Goal: Task Accomplishment & Management: Manage account settings

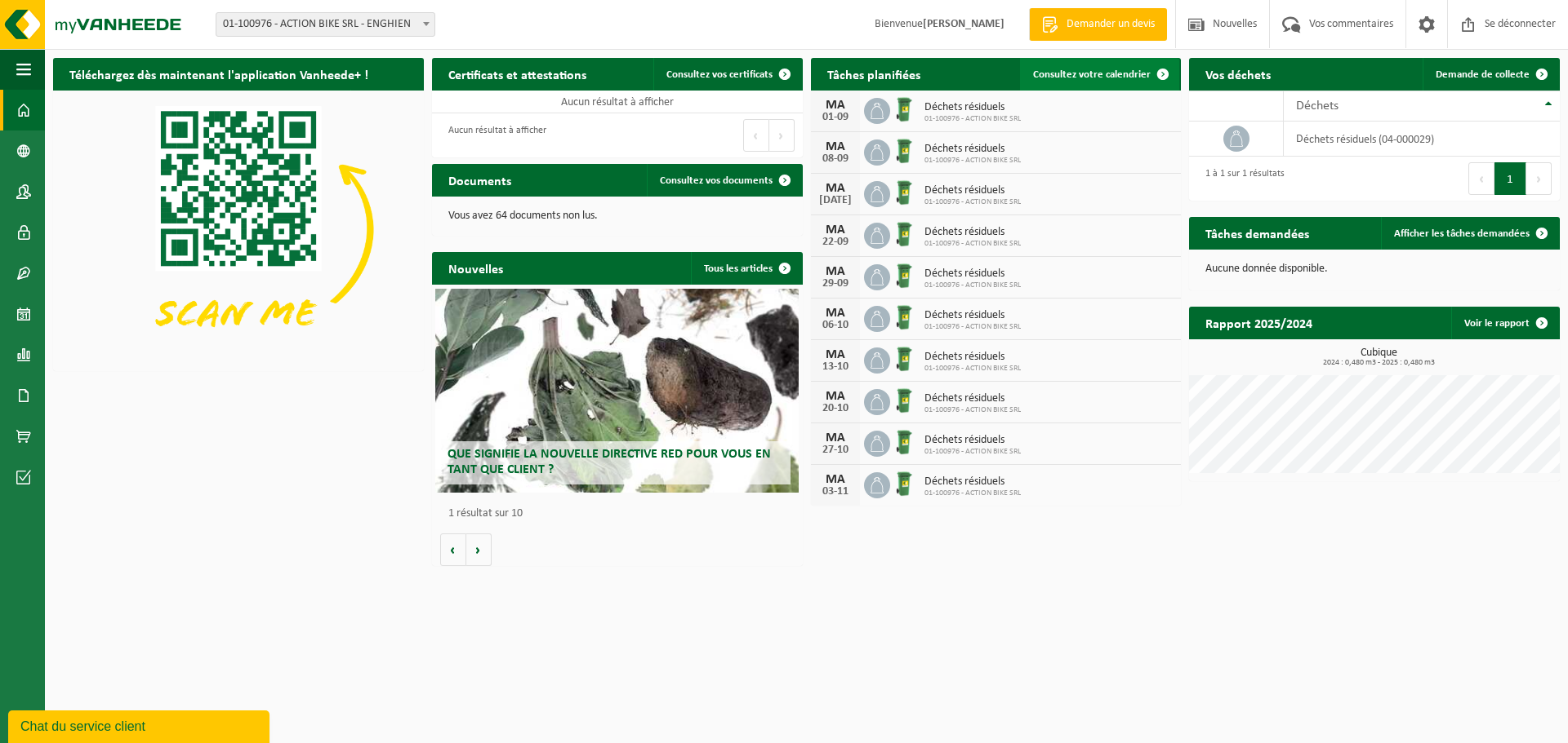
click at [1059, 69] on font "Consultez votre calendrier" at bounding box center [1092, 74] width 117 height 11
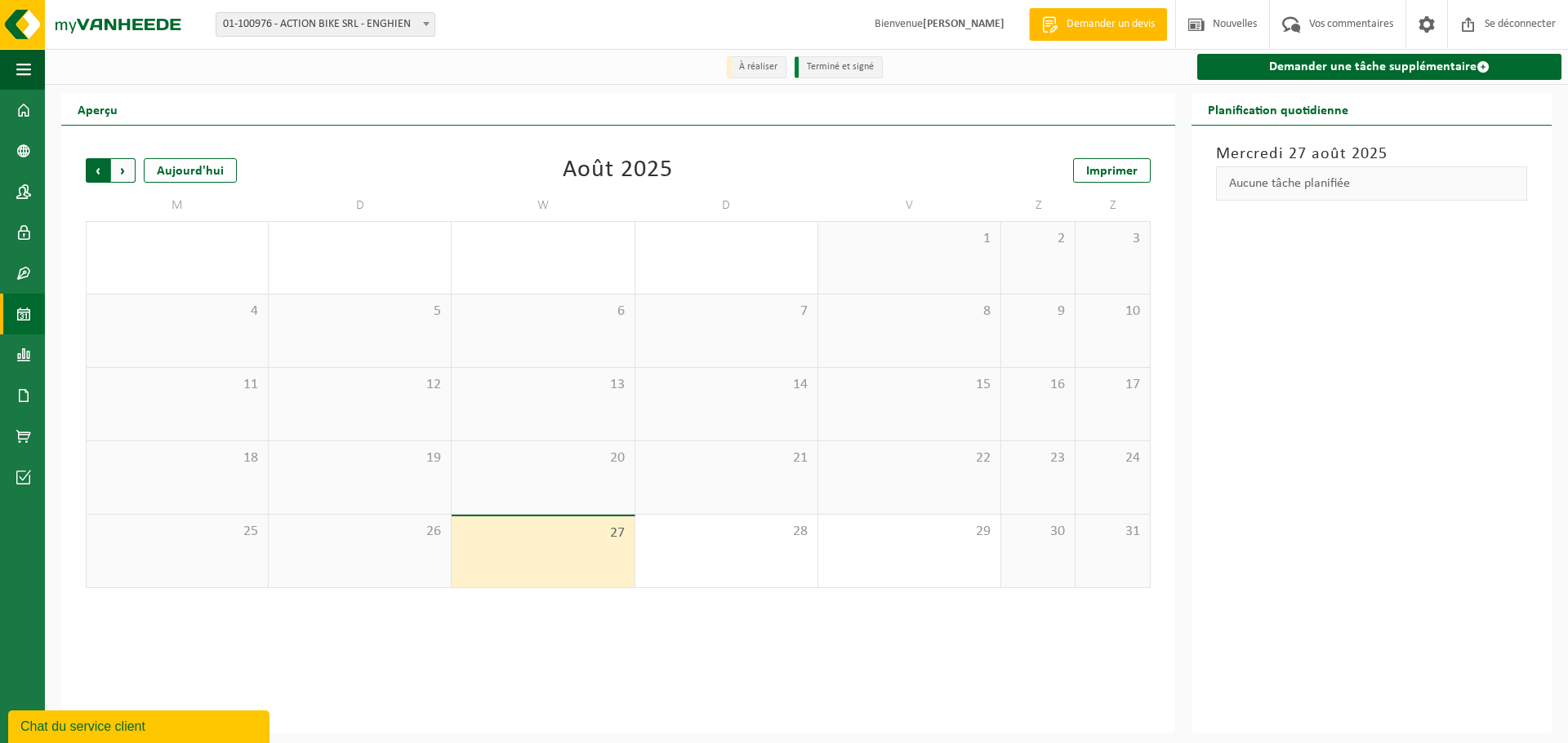
click at [126, 175] on span "Suivant" at bounding box center [123, 170] width 24 height 24
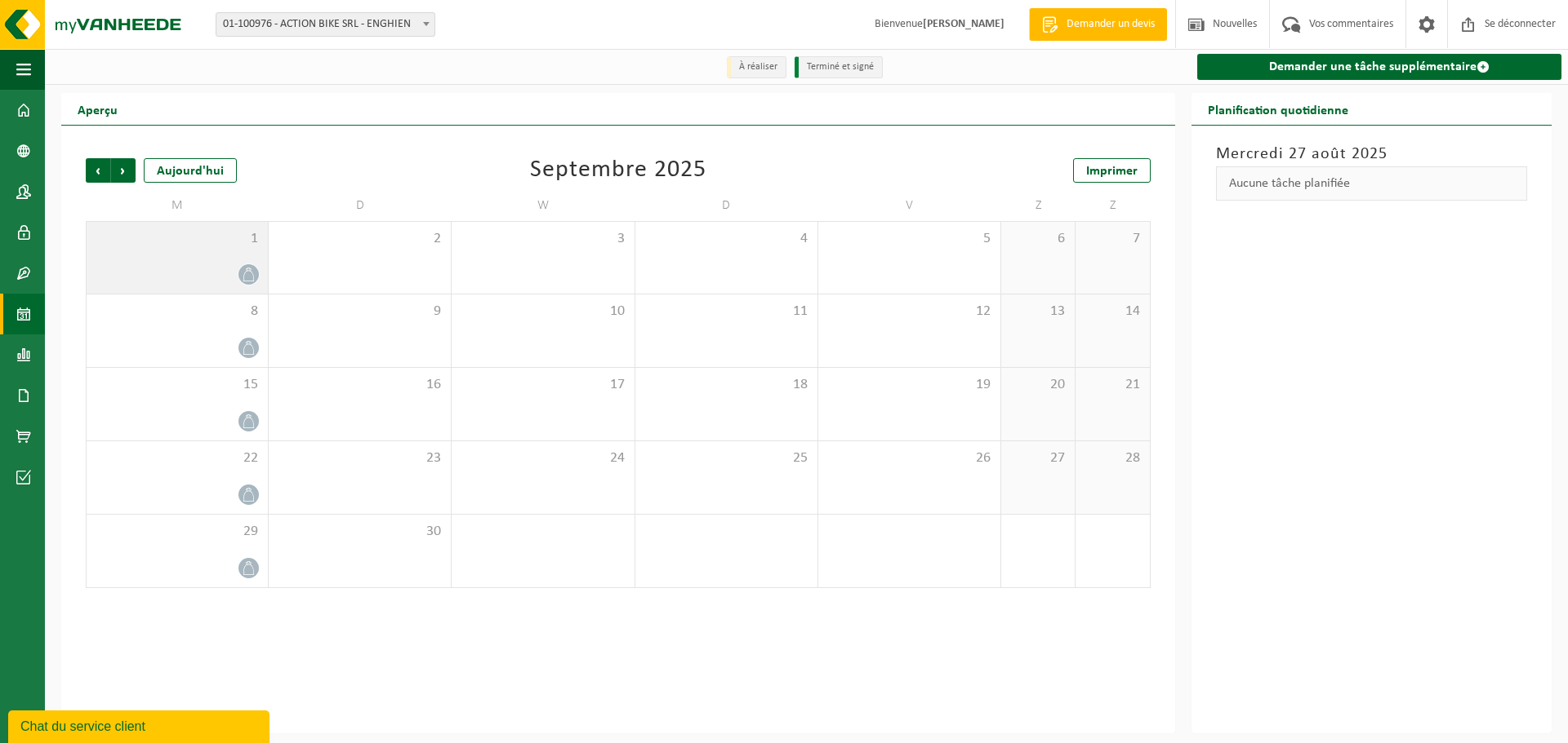
click at [136, 240] on span "1" at bounding box center [177, 239] width 165 height 18
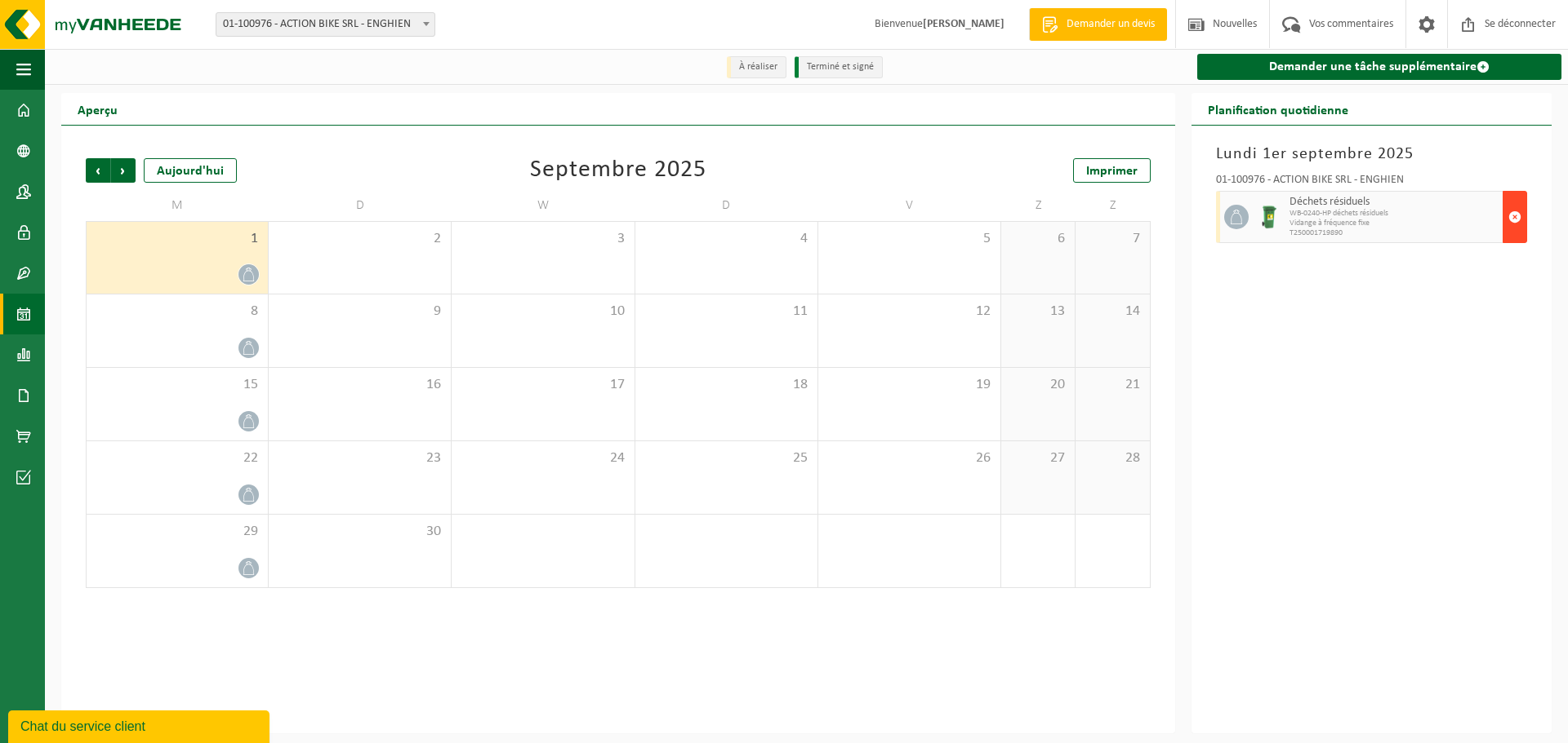
click at [1510, 210] on span "button" at bounding box center [1514, 216] width 13 height 32
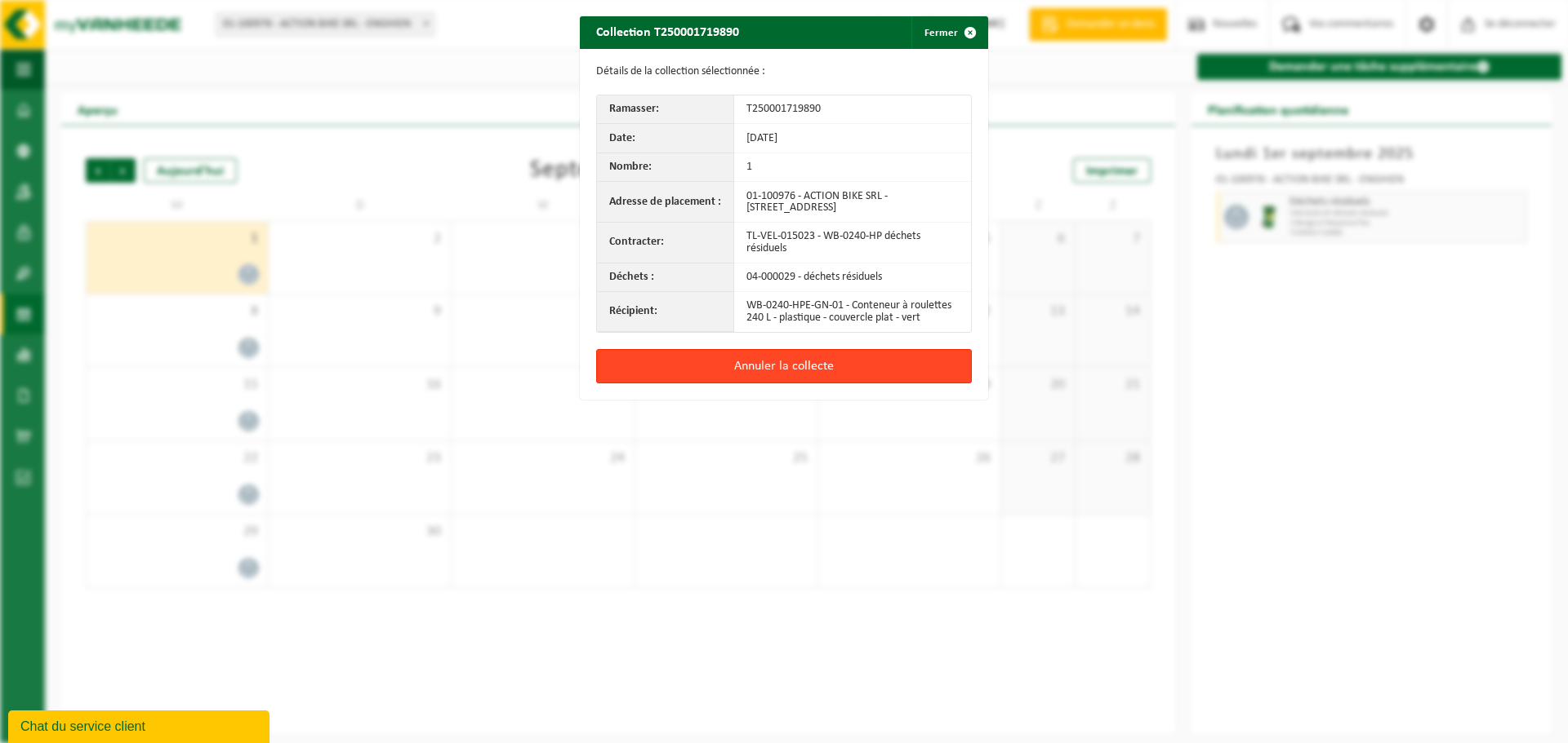
click at [847, 363] on button "Annuler la collecte" at bounding box center [784, 366] width 376 height 34
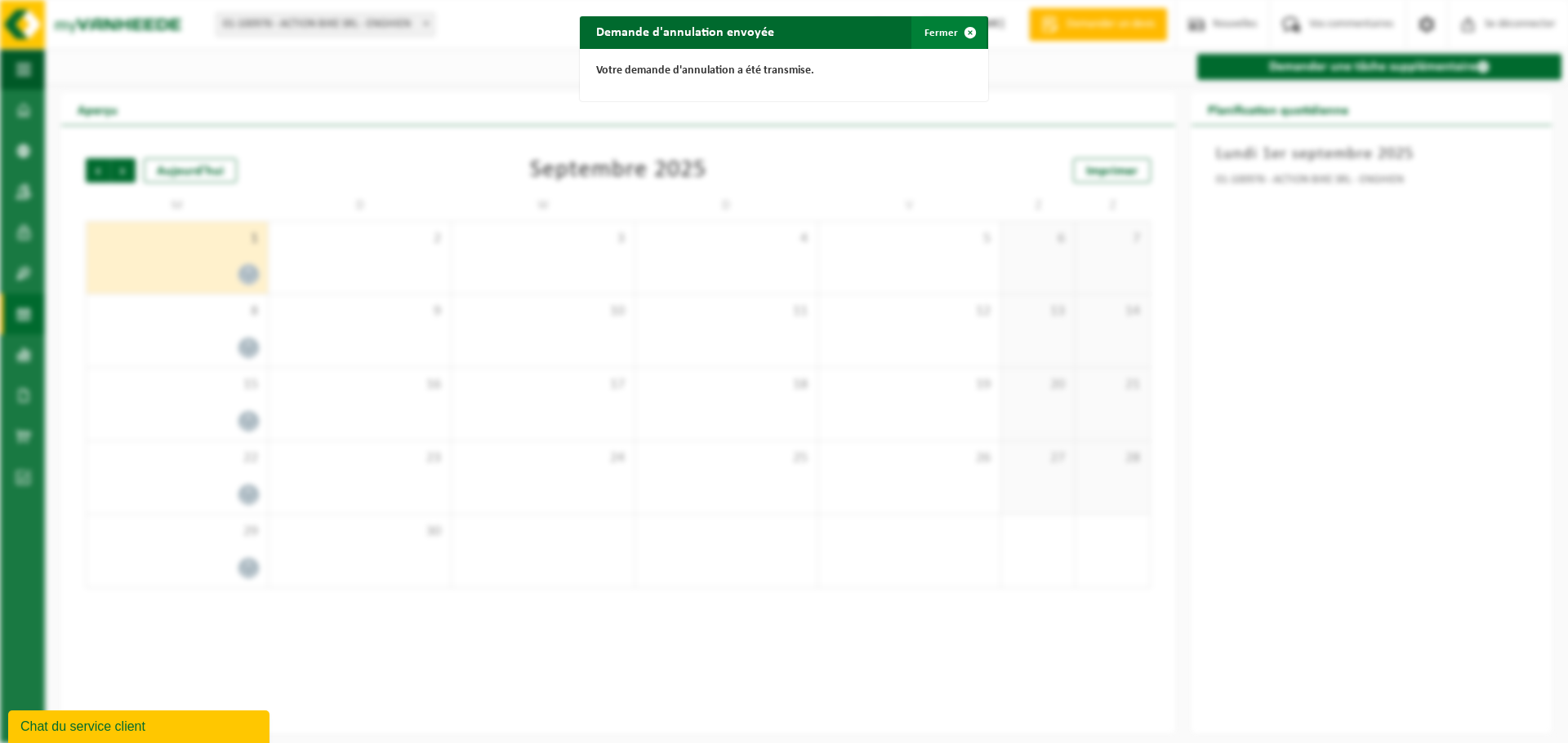
click at [934, 32] on font "Fermer" at bounding box center [941, 32] width 33 height 11
